Goal: Information Seeking & Learning: Check status

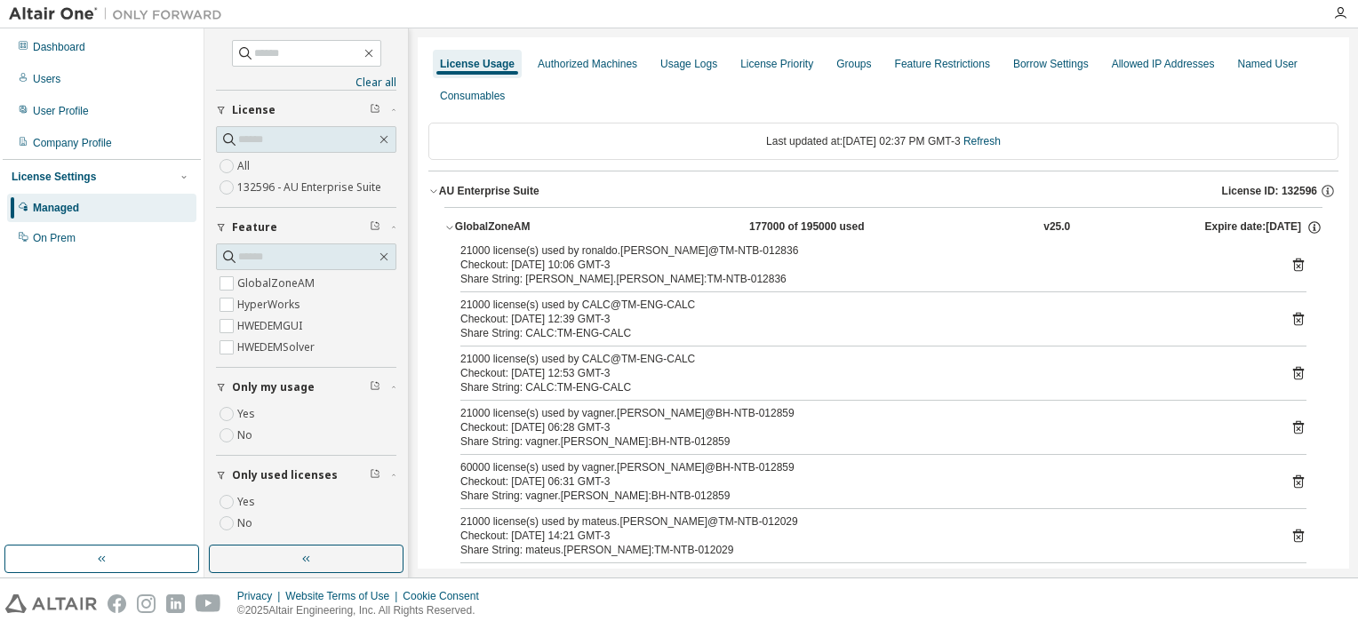
scroll to position [80, 0]
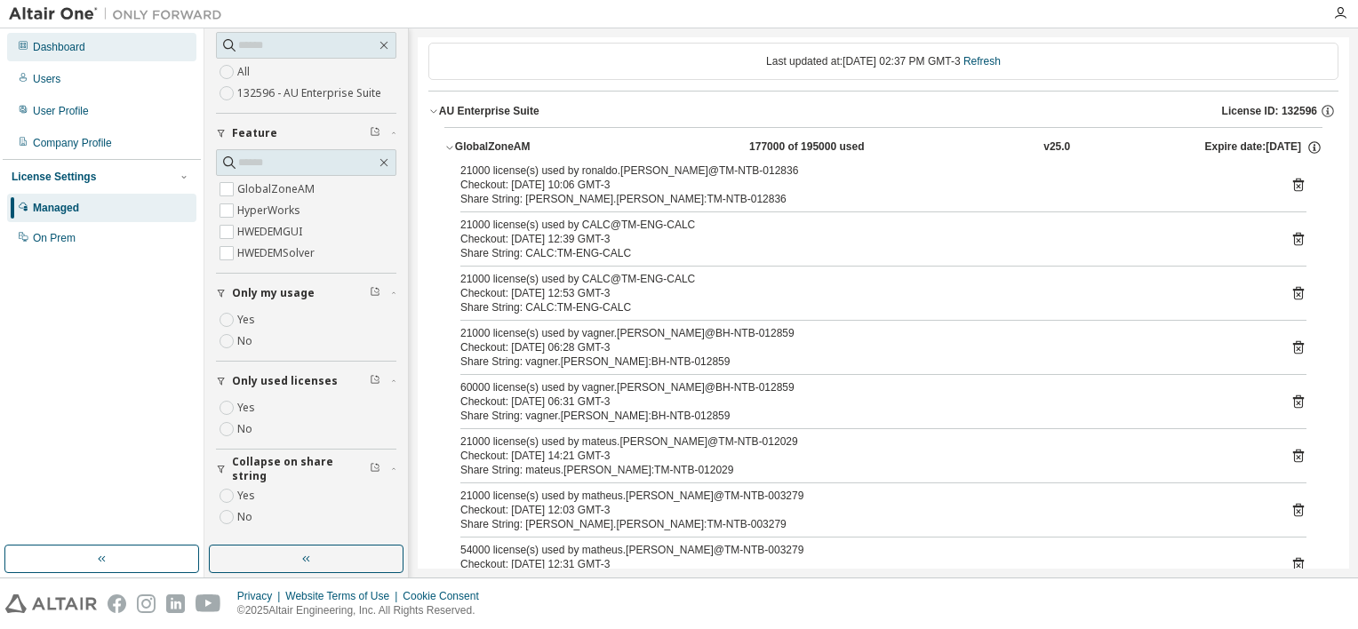
click at [100, 48] on div "Dashboard" at bounding box center [101, 47] width 189 height 28
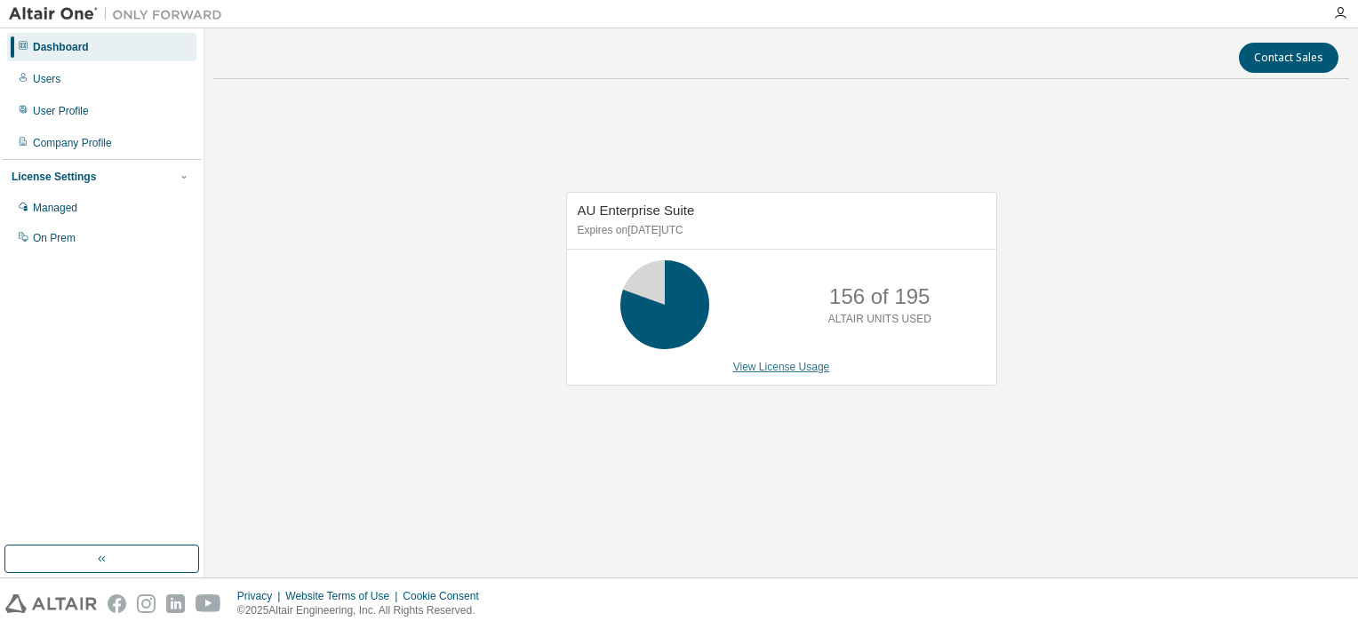
click at [754, 372] on link "View License Usage" at bounding box center [781, 367] width 97 height 12
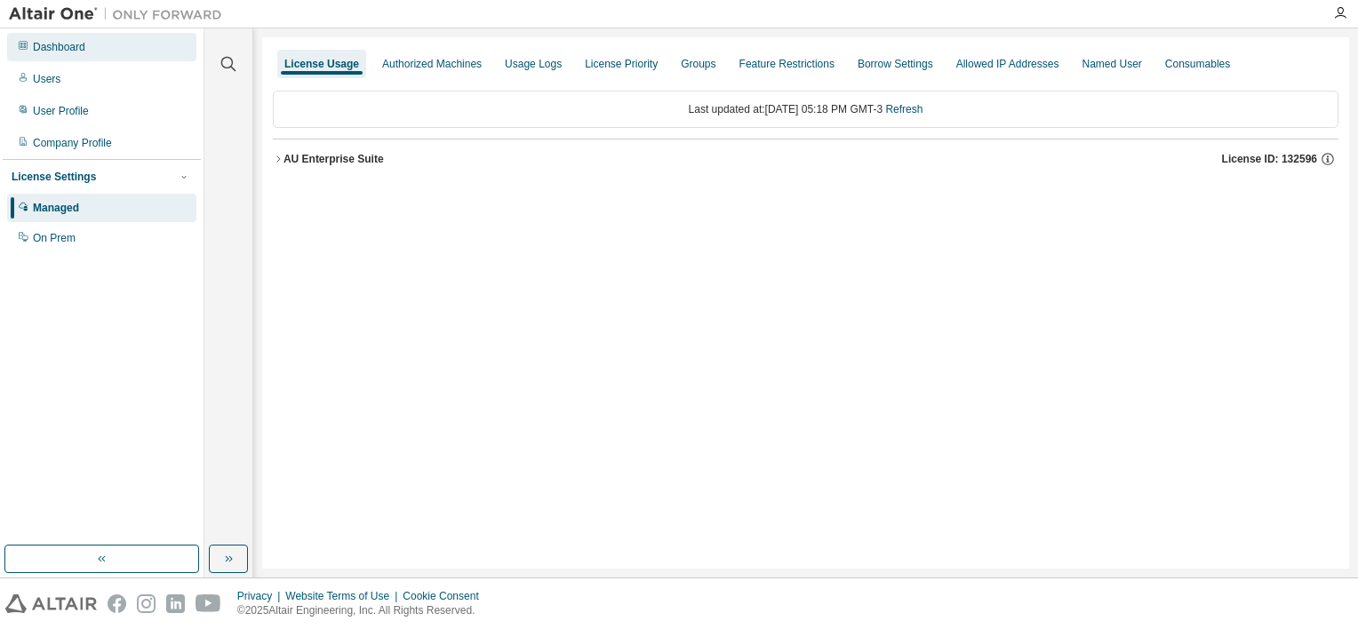
click at [108, 59] on div "Dashboard" at bounding box center [101, 47] width 189 height 28
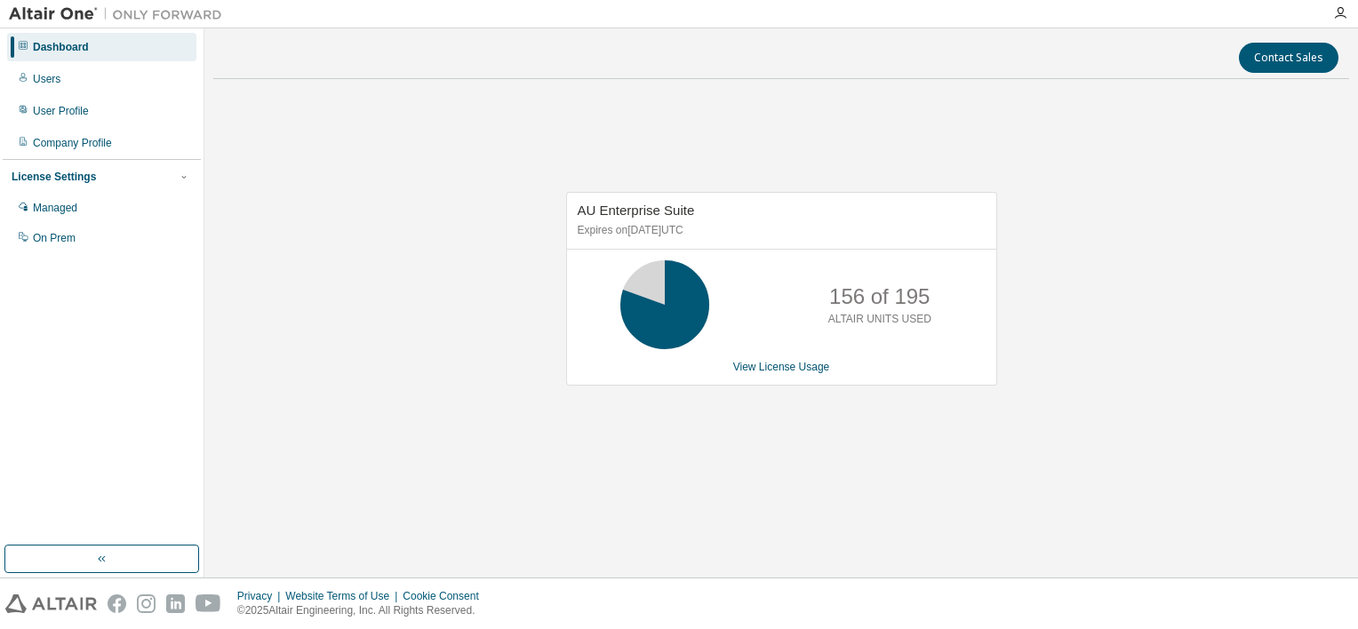
click at [747, 373] on div "AU Enterprise Suite Expires on [DATE] UTC 156 of 195 ALTAIR UNITS USED View Lic…" at bounding box center [781, 289] width 431 height 194
click at [748, 367] on link "View License Usage" at bounding box center [781, 367] width 97 height 12
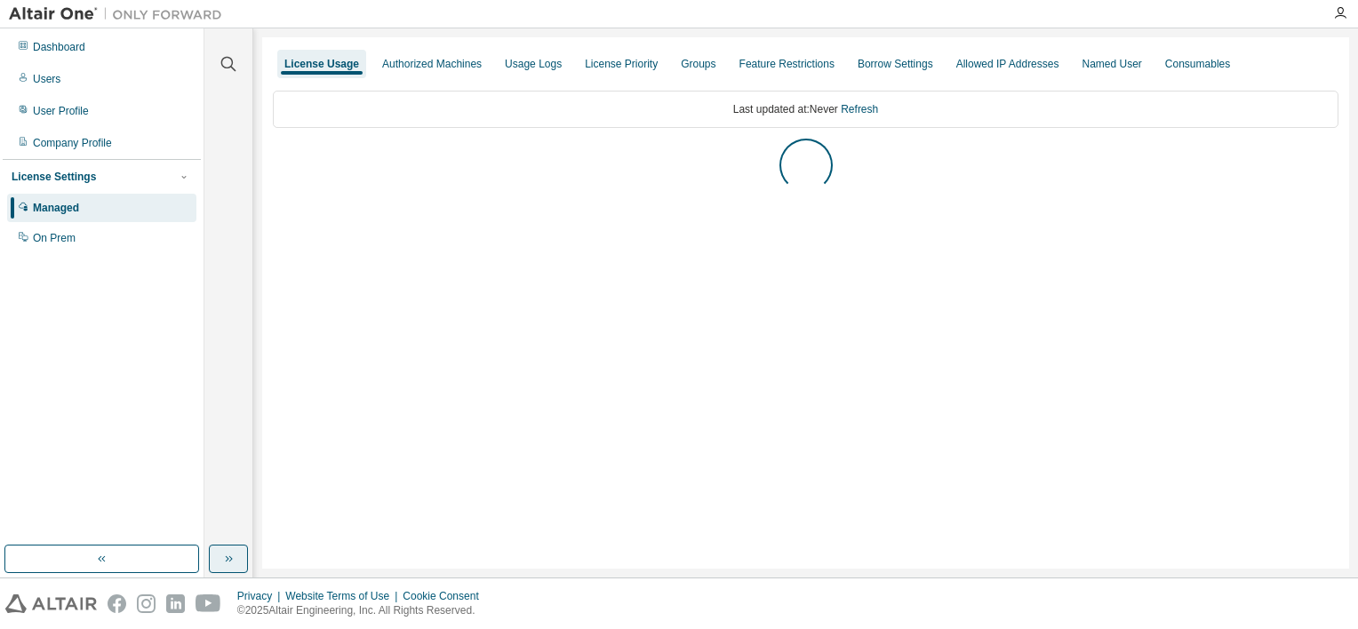
click at [224, 545] on button "button" at bounding box center [228, 559] width 39 height 28
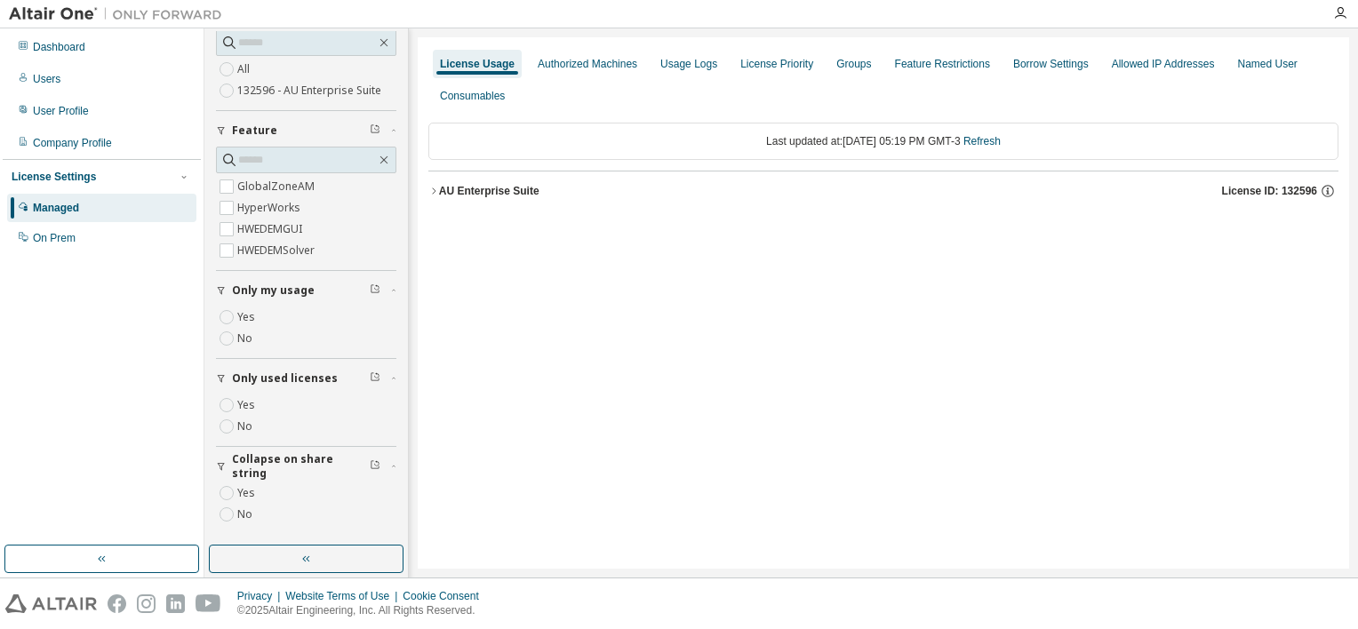
scroll to position [94, 0]
click at [445, 188] on div "AU Enterprise Suite" at bounding box center [489, 191] width 100 height 14
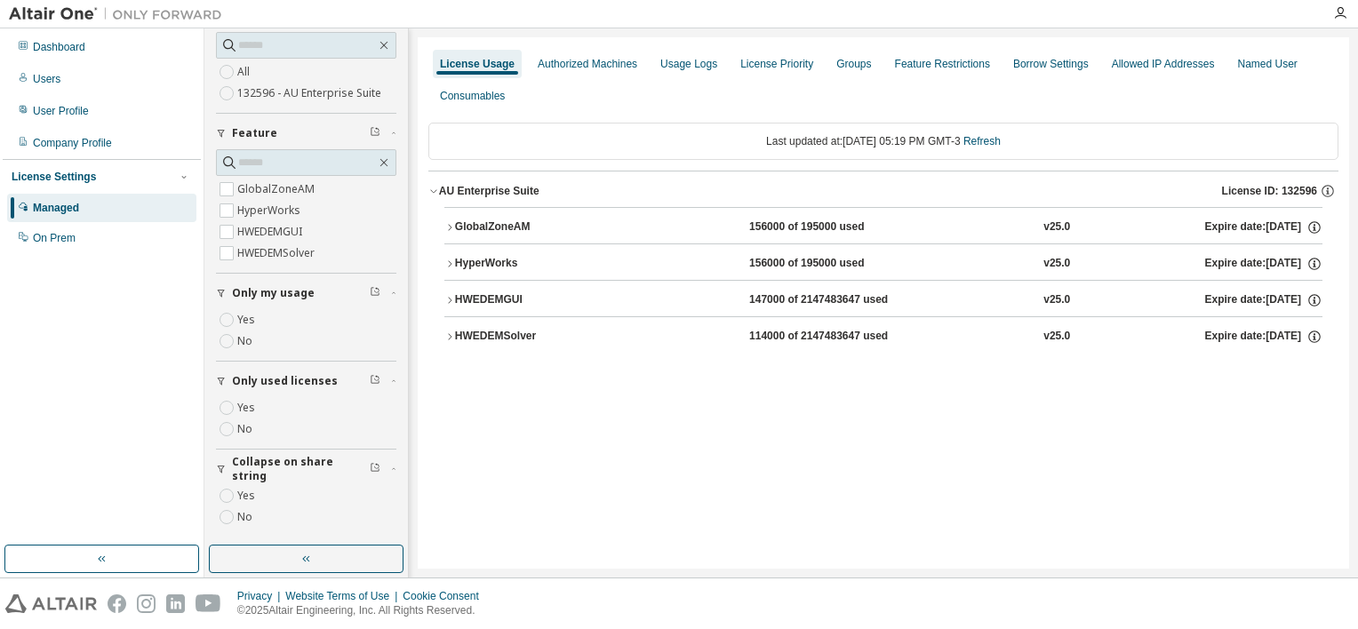
click at [569, 339] on div "HWEDEMSolver" at bounding box center [535, 337] width 160 height 16
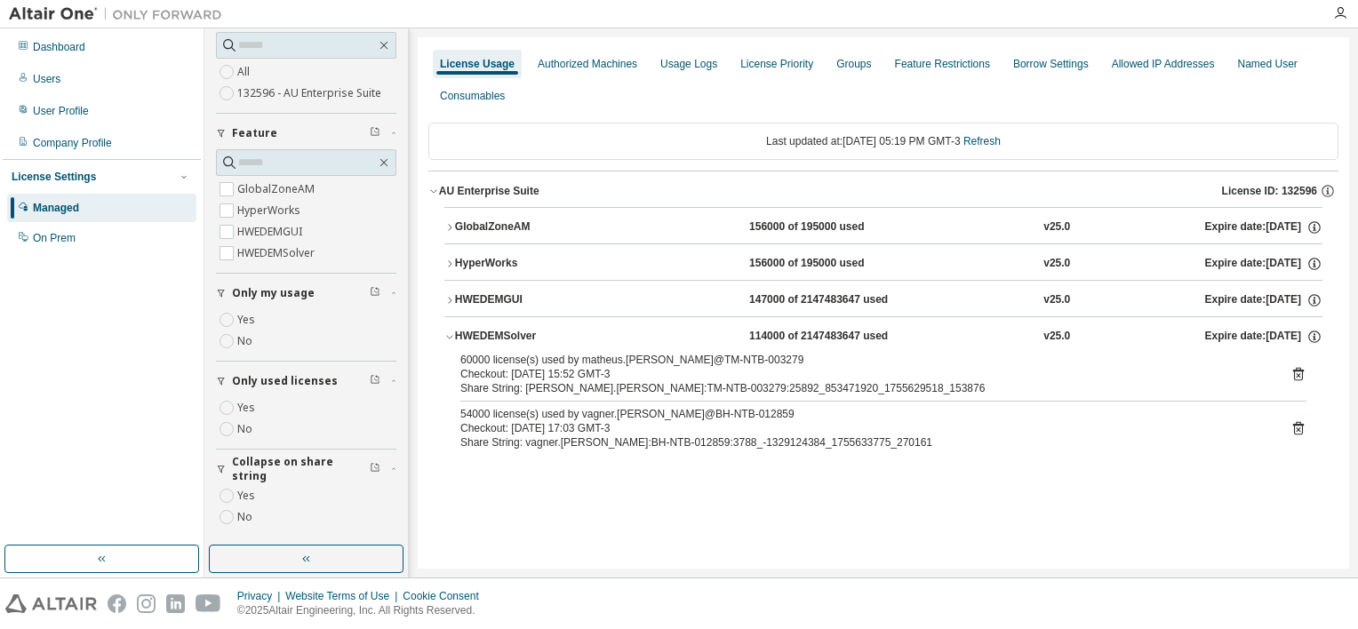
click at [574, 329] on div "HWEDEMSolver" at bounding box center [535, 337] width 160 height 16
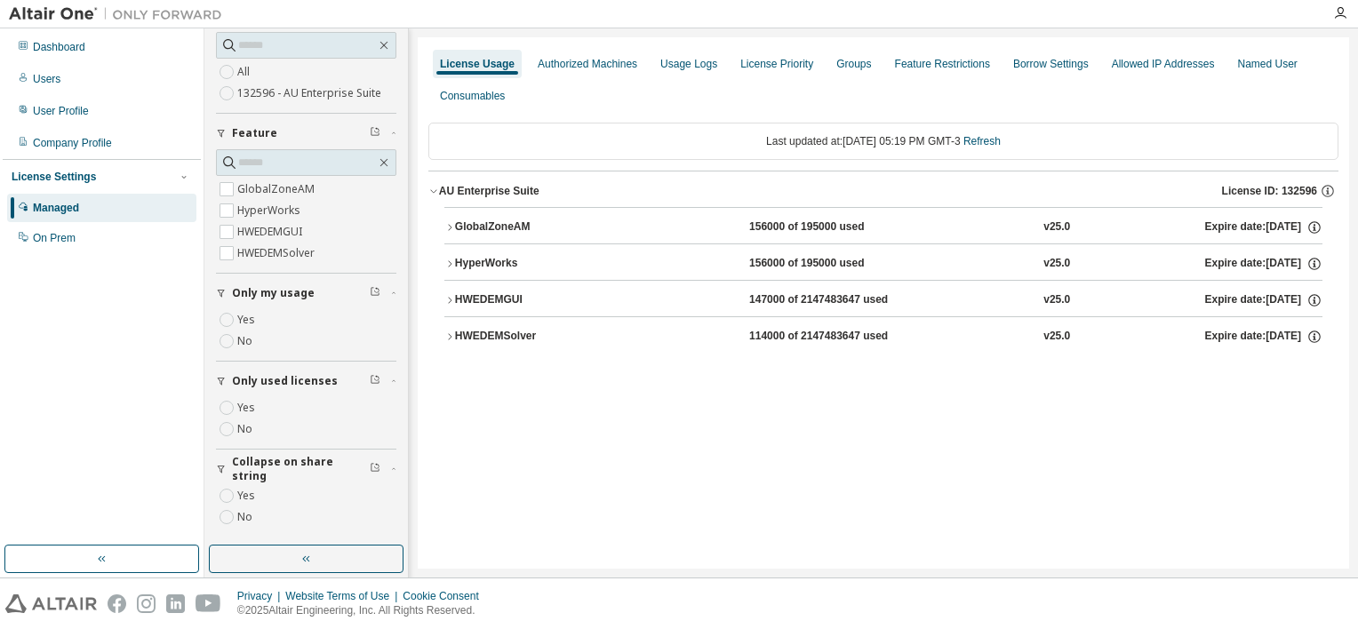
click at [549, 274] on button "HyperWorks 156000 of 195000 used v25.0 Expire date: [DATE]" at bounding box center [883, 263] width 878 height 39
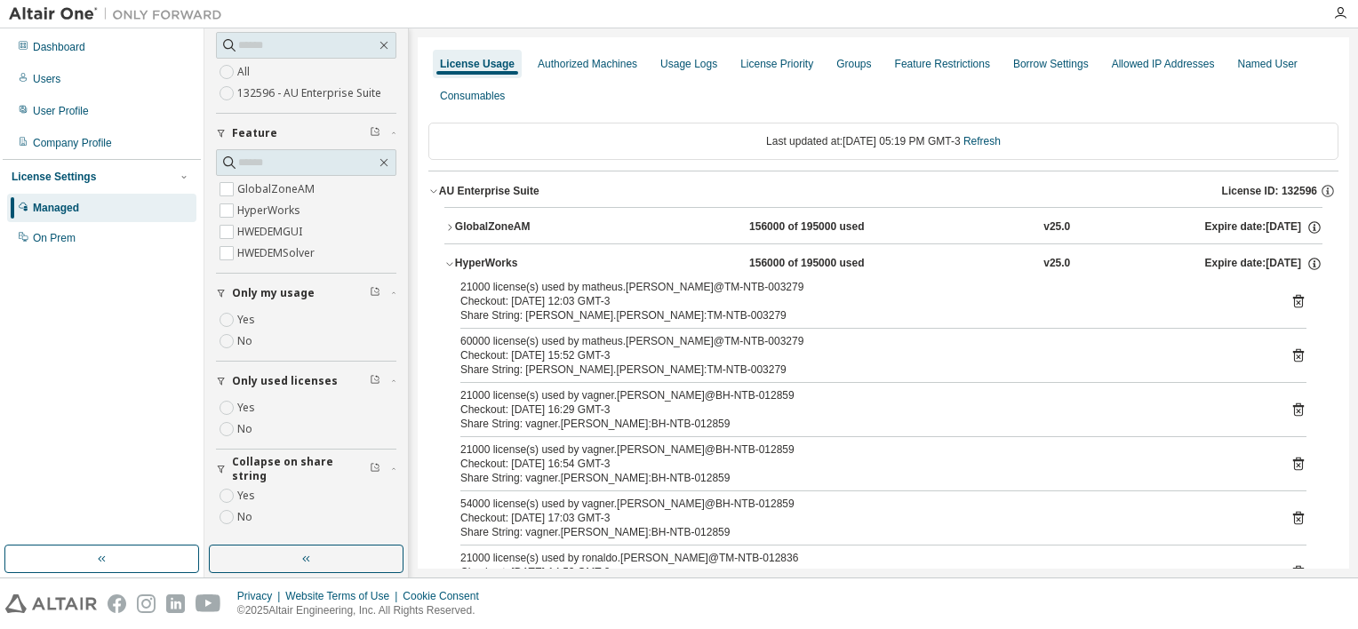
click at [553, 262] on div "HyperWorks" at bounding box center [535, 264] width 160 height 16
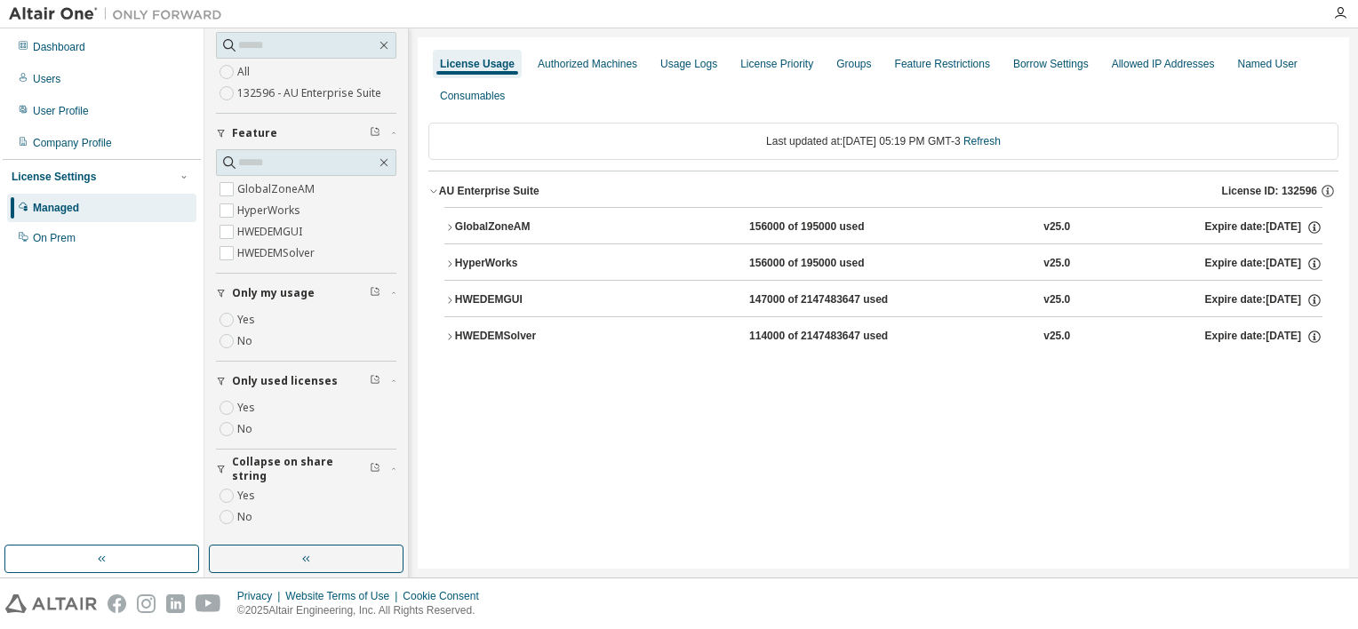
click at [554, 260] on div "HyperWorks" at bounding box center [535, 264] width 160 height 16
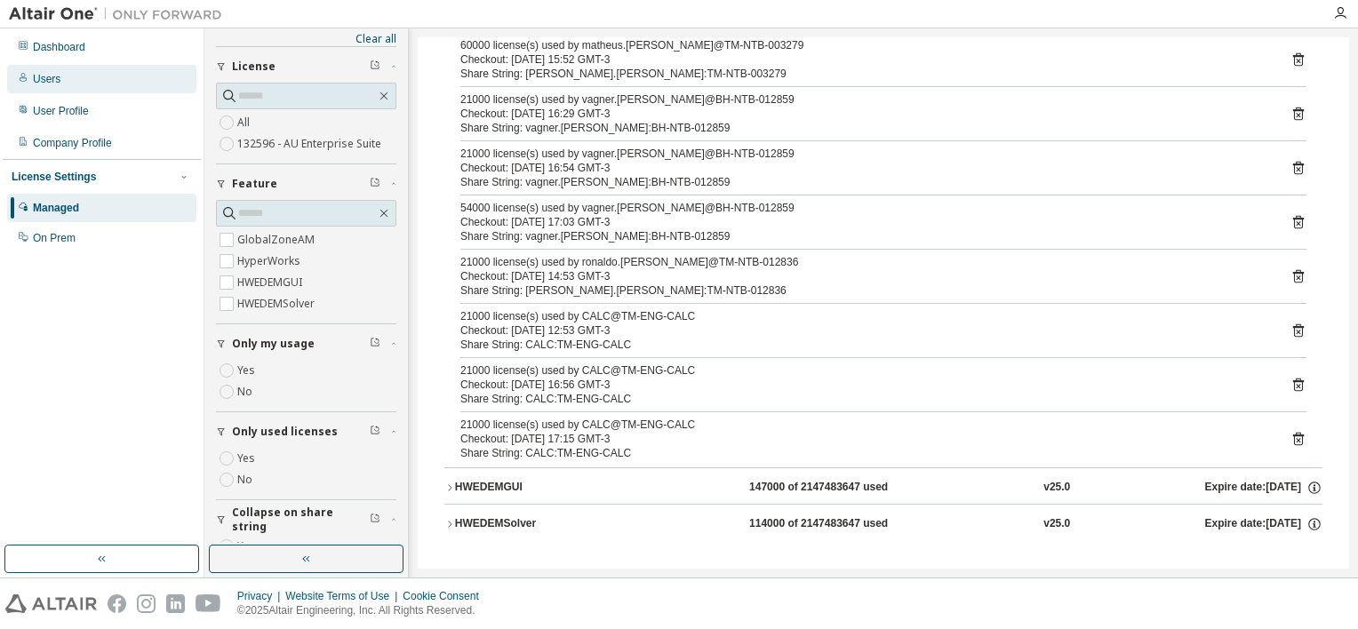
scroll to position [0, 0]
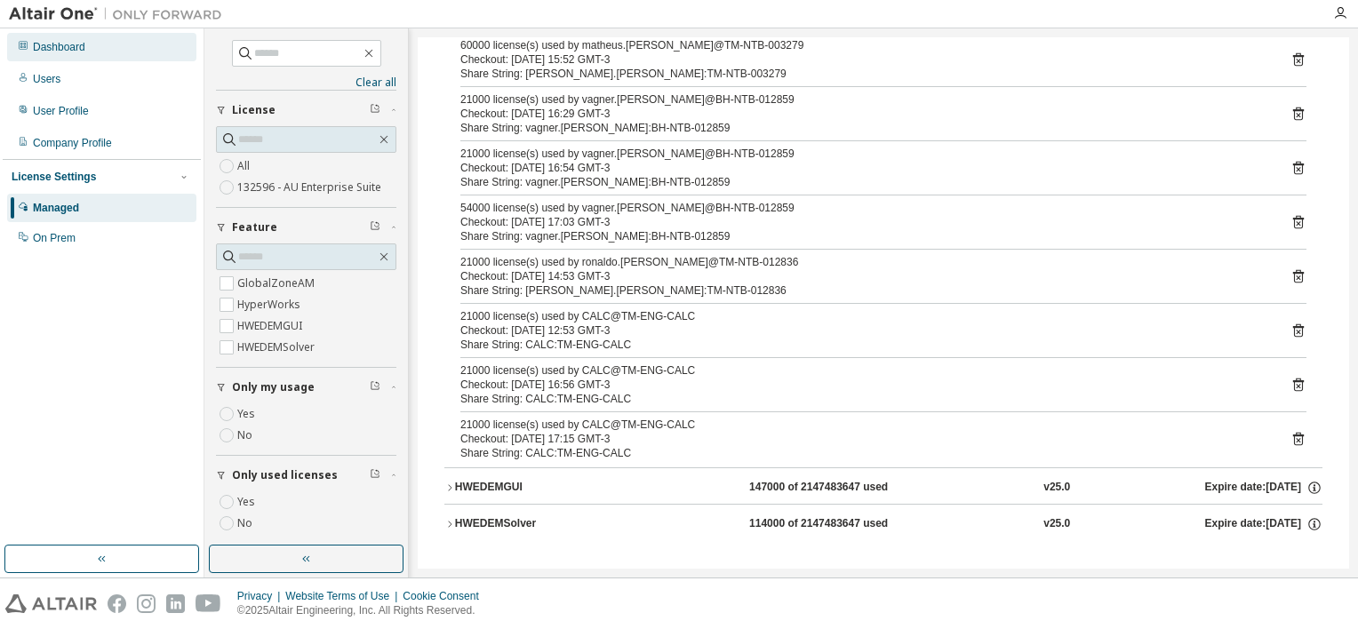
click at [96, 48] on div "Dashboard" at bounding box center [101, 47] width 189 height 28
